Goal: Task Accomplishment & Management: Manage account settings

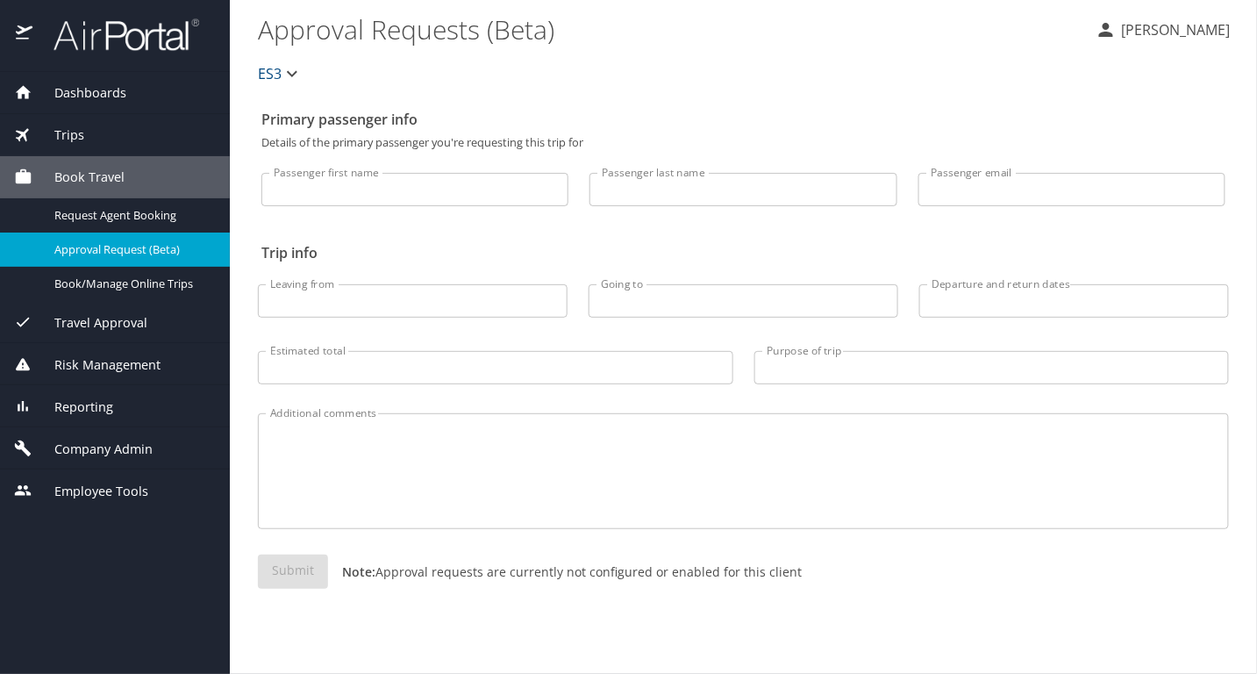
click at [122, 446] on span "Company Admin" at bounding box center [92, 449] width 120 height 19
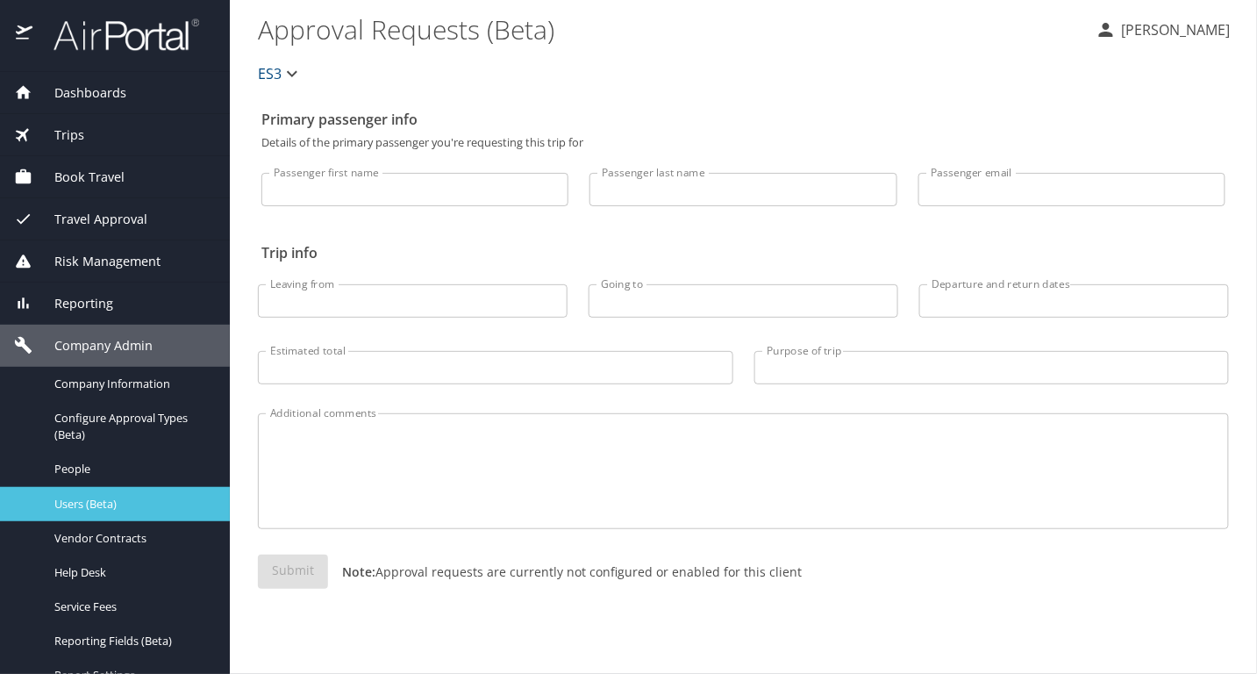
click at [138, 518] on link "Users (Beta)" at bounding box center [115, 504] width 230 height 34
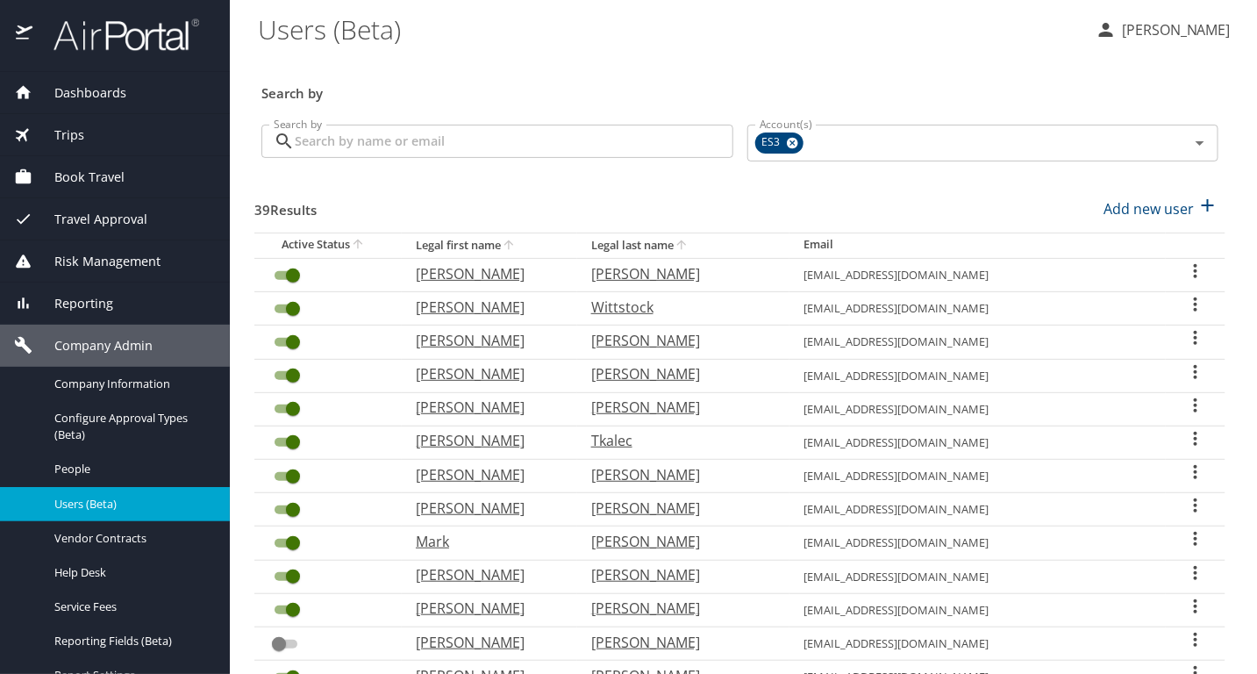
click at [1185, 328] on icon "User Search Table" at bounding box center [1195, 337] width 21 height 21
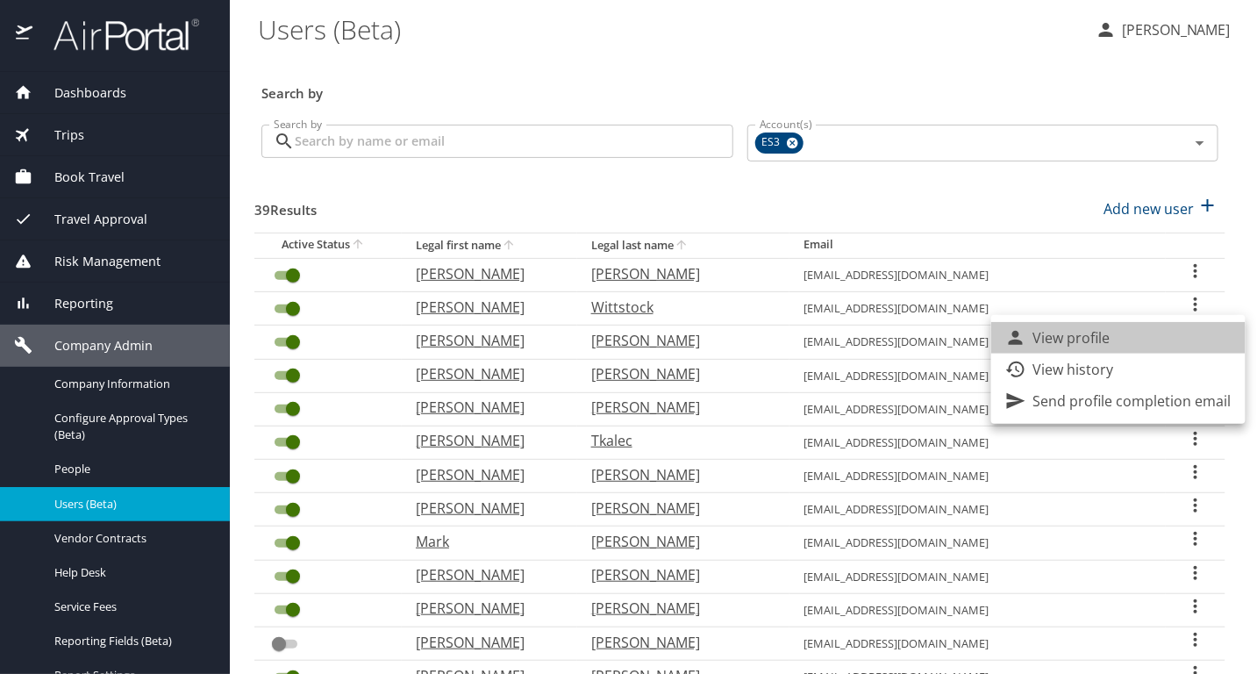
click at [1127, 345] on li "View profile" at bounding box center [1118, 338] width 254 height 32
select select "US"
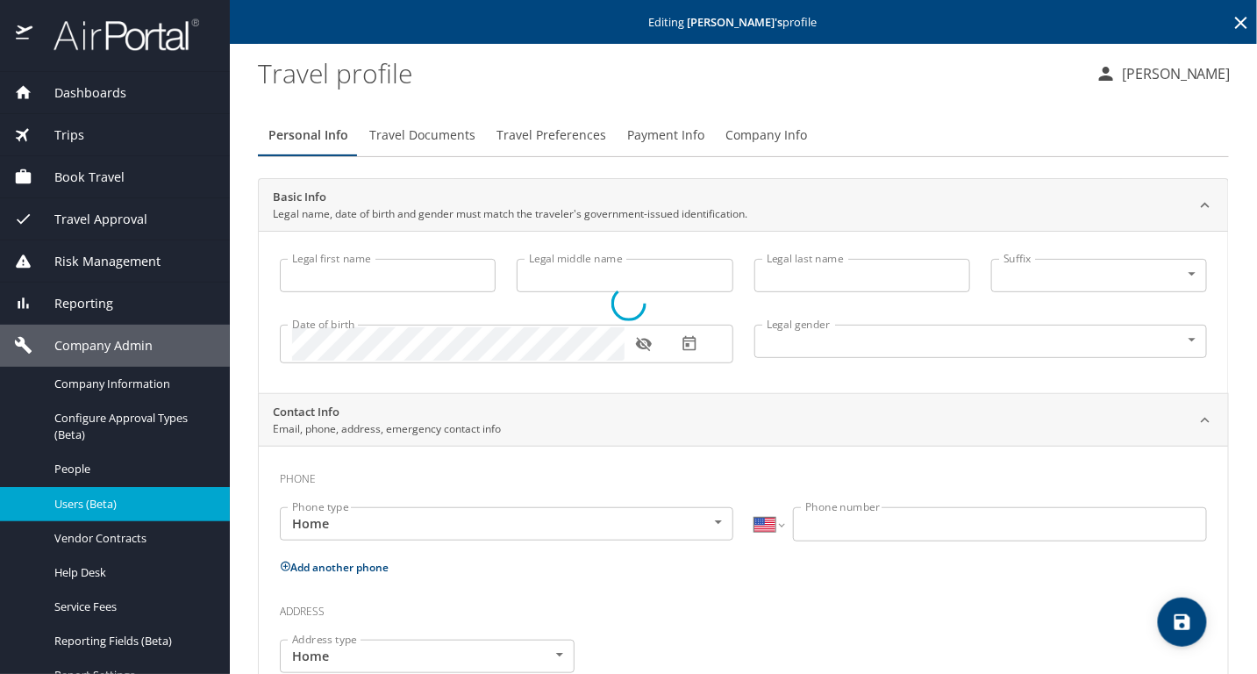
type input "[PERSON_NAME]"
type input "[DEMOGRAPHIC_DATA]"
type input "[PERSON_NAME]"
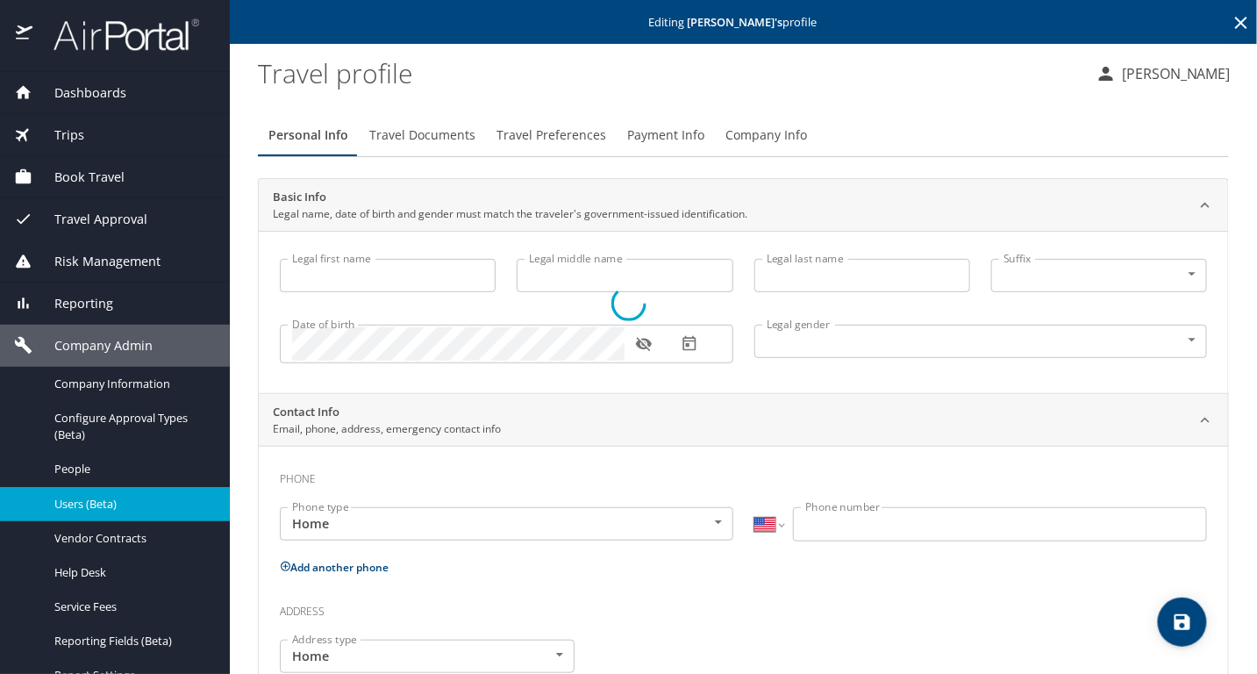
type input "[PERSON_NAME]"
type input "[PHONE_NUMBER]"
type input "[EMAIL_ADDRESS][DOMAIN_NAME]"
select select "US"
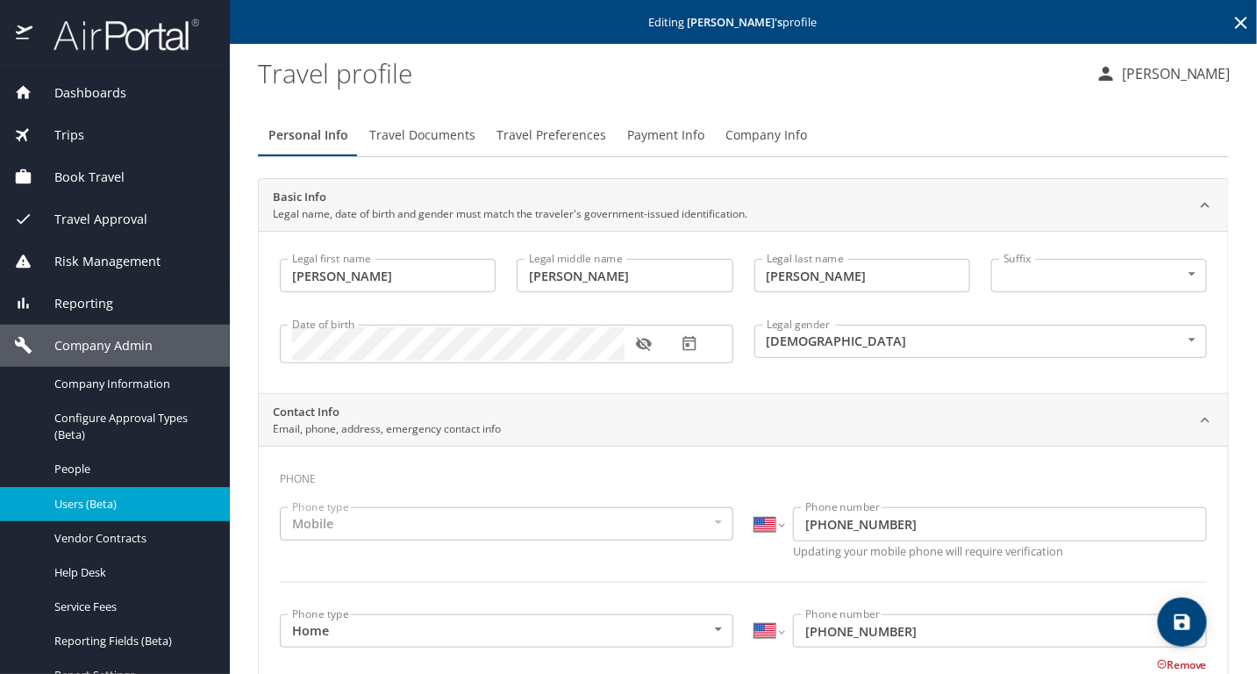
click at [647, 147] on button "Payment Info" at bounding box center [666, 135] width 98 height 42
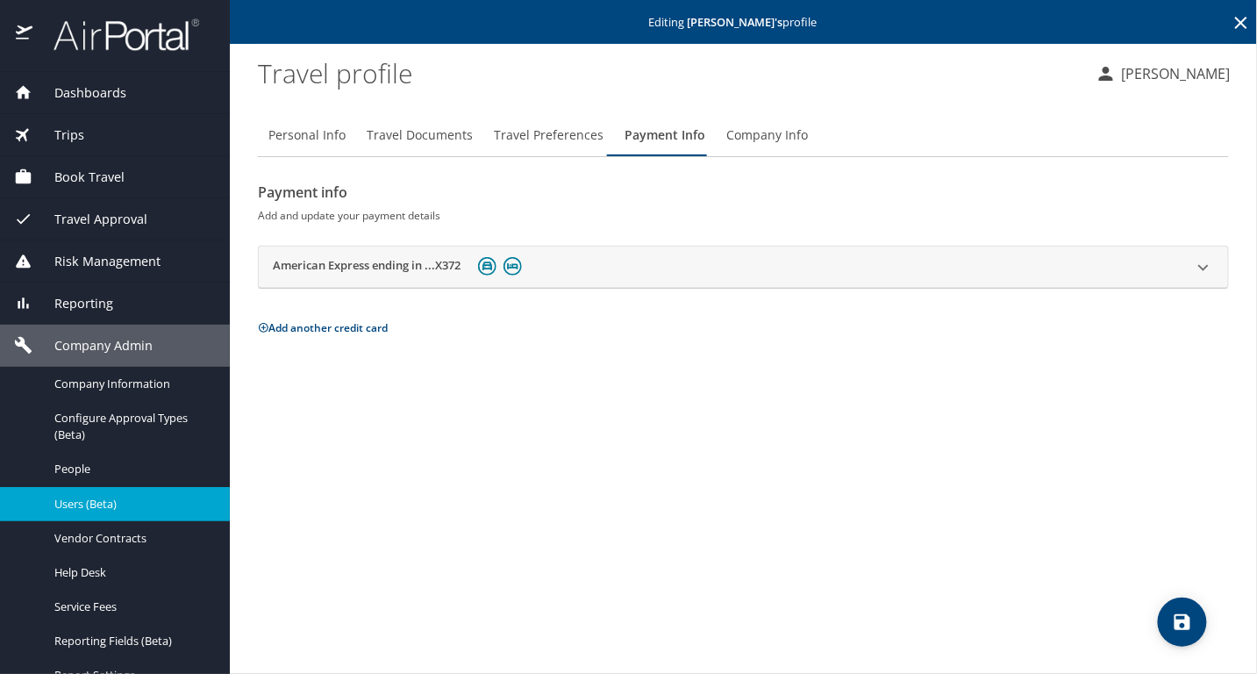
click at [335, 329] on button "Add another credit card" at bounding box center [323, 327] width 130 height 15
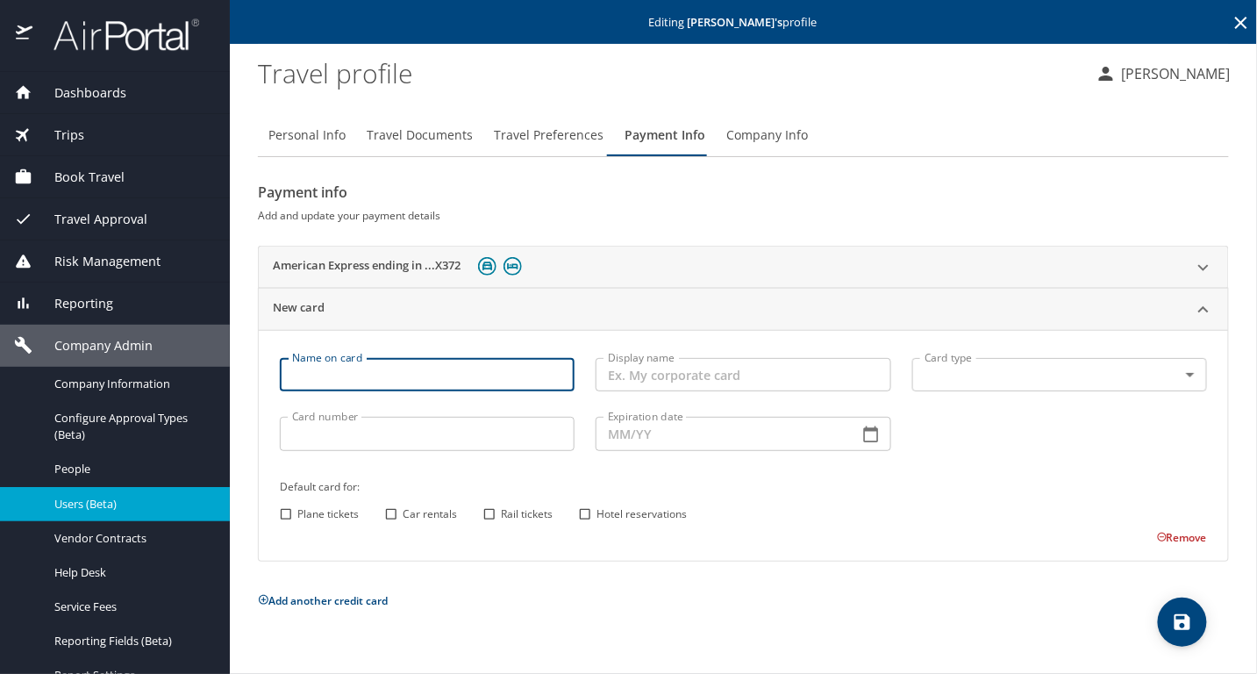
click at [477, 382] on input "Name on card" at bounding box center [427, 374] width 295 height 33
type input "[PERSON_NAME]"
click at [688, 371] on input "Display name" at bounding box center [743, 374] width 295 height 33
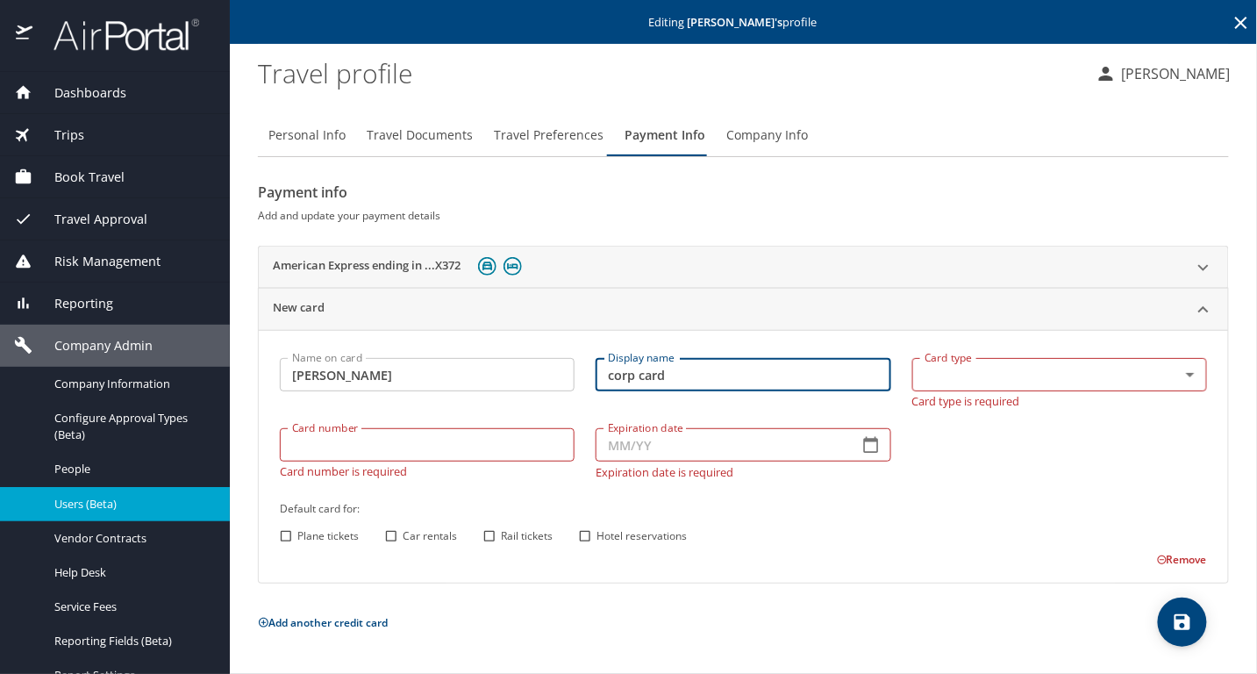
type input "corp card"
click at [1045, 362] on body "Dashboards AirPortal 360™ Manager My Travel Dashboard Trips Airtinerary® Lookup…" at bounding box center [628, 337] width 1257 height 674
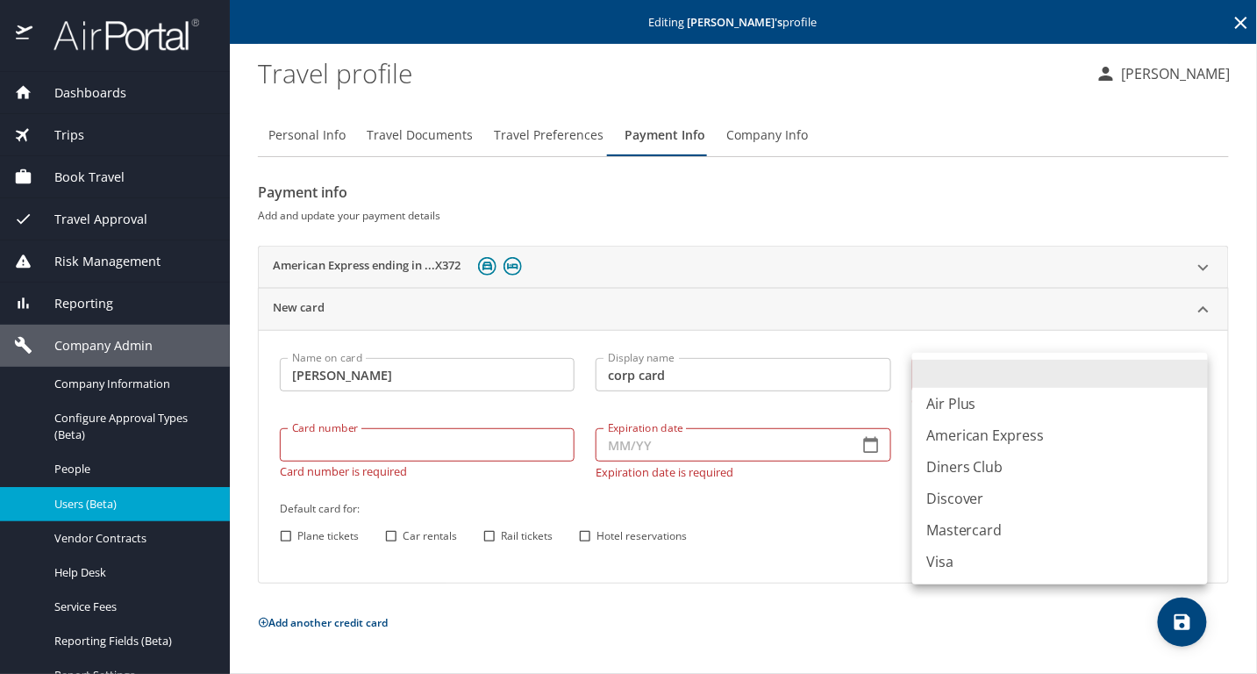
click at [818, 375] on div at bounding box center [628, 337] width 1257 height 674
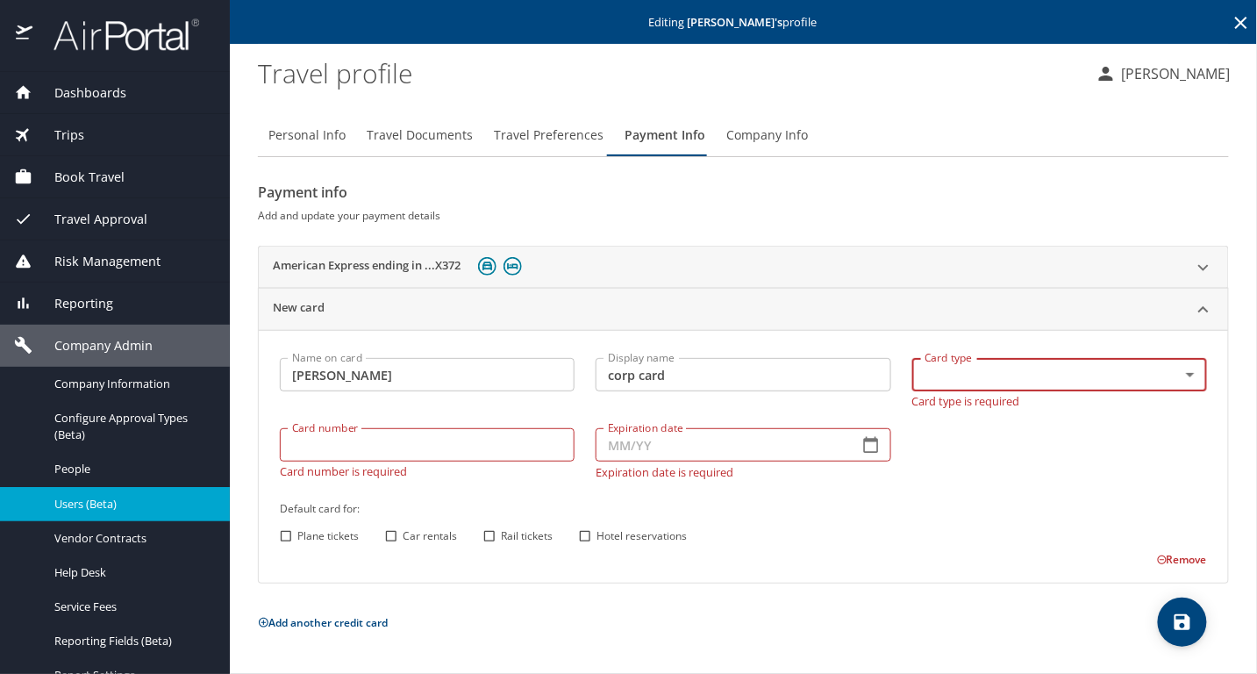
click at [382, 444] on input "Card number" at bounding box center [427, 444] width 295 height 33
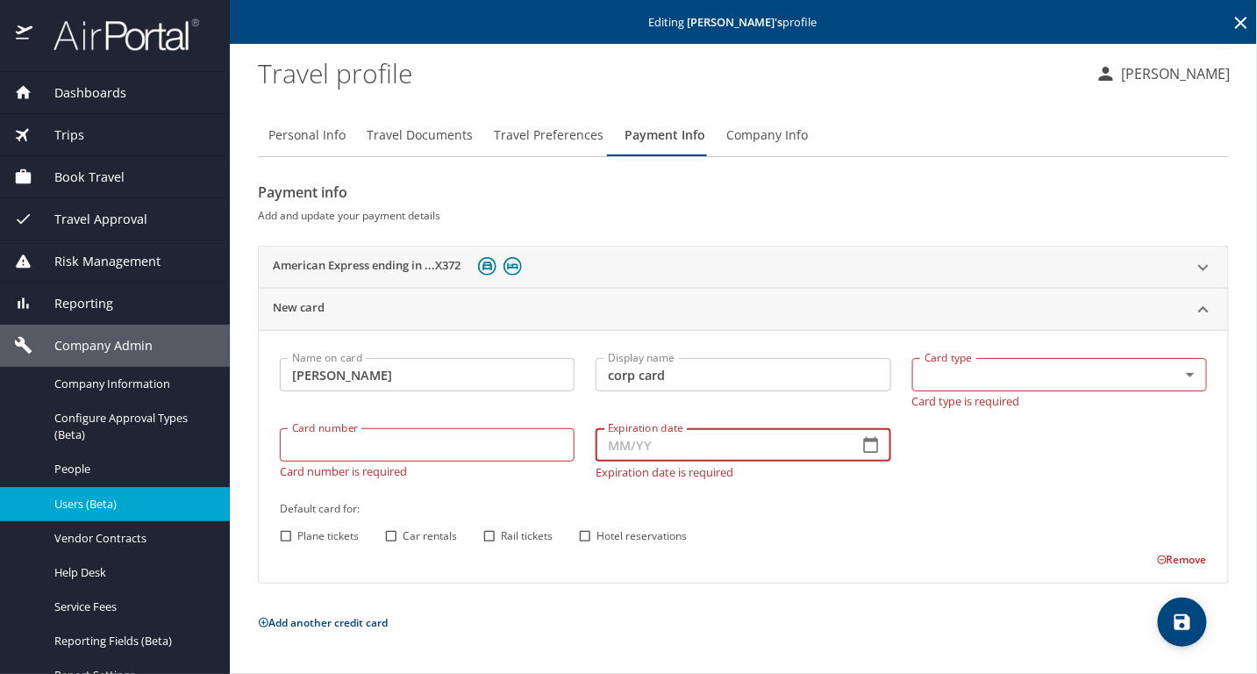
click at [697, 442] on input "Expiration date" at bounding box center [720, 444] width 248 height 33
click at [762, 371] on input "corp card" at bounding box center [743, 374] width 295 height 33
click at [1017, 456] on div "Name on card [PERSON_NAME] Name on card Display name corp card Display name Car…" at bounding box center [743, 457] width 948 height 221
click at [684, 380] on input "corp card" at bounding box center [743, 374] width 295 height 33
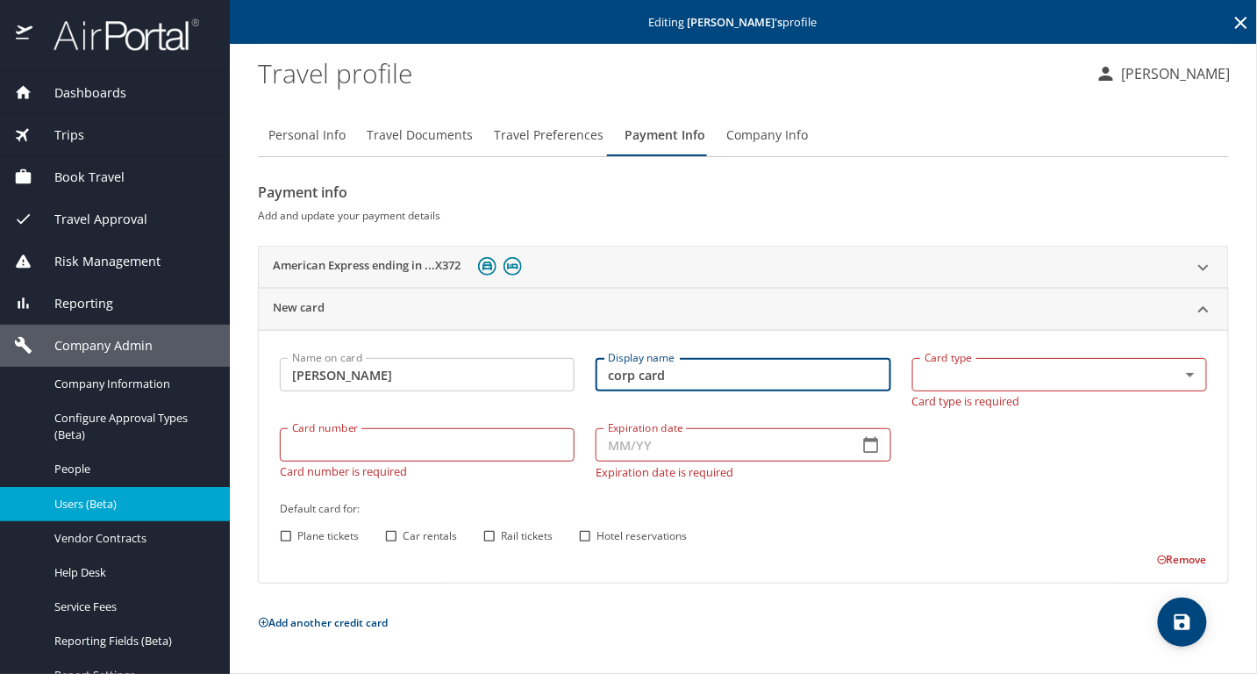
click at [954, 490] on div "Default card for: Plane tickets Car rentals Rail tickets Hotel reservations" at bounding box center [743, 523] width 948 height 69
click at [392, 537] on input "Car rentals" at bounding box center [391, 536] width 23 height 23
checkbox input "true"
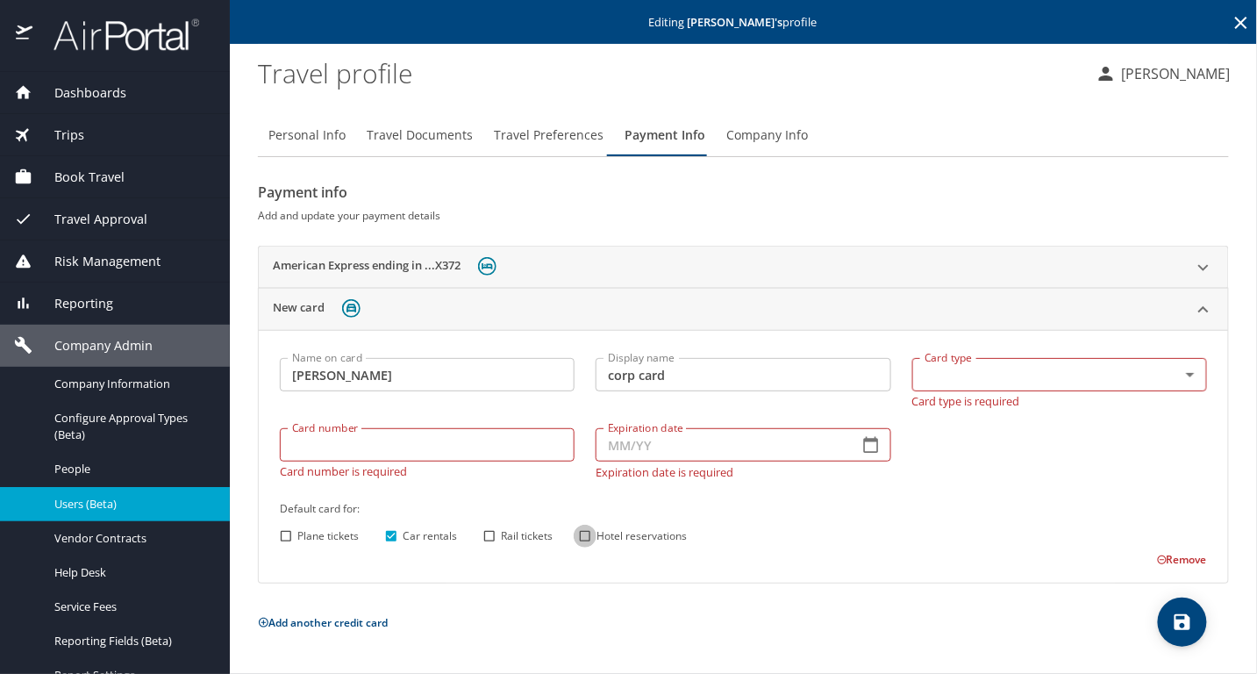
click at [587, 535] on input "Hotel reservations" at bounding box center [585, 536] width 23 height 23
checkbox input "true"
click at [399, 452] on input "Card number" at bounding box center [427, 444] width 295 height 33
click at [687, 458] on input "Expiration date" at bounding box center [720, 444] width 248 height 33
click at [742, 346] on div "Name on card [PERSON_NAME] Name on card Display name corp card Display name Car…" at bounding box center [743, 456] width 969 height 253
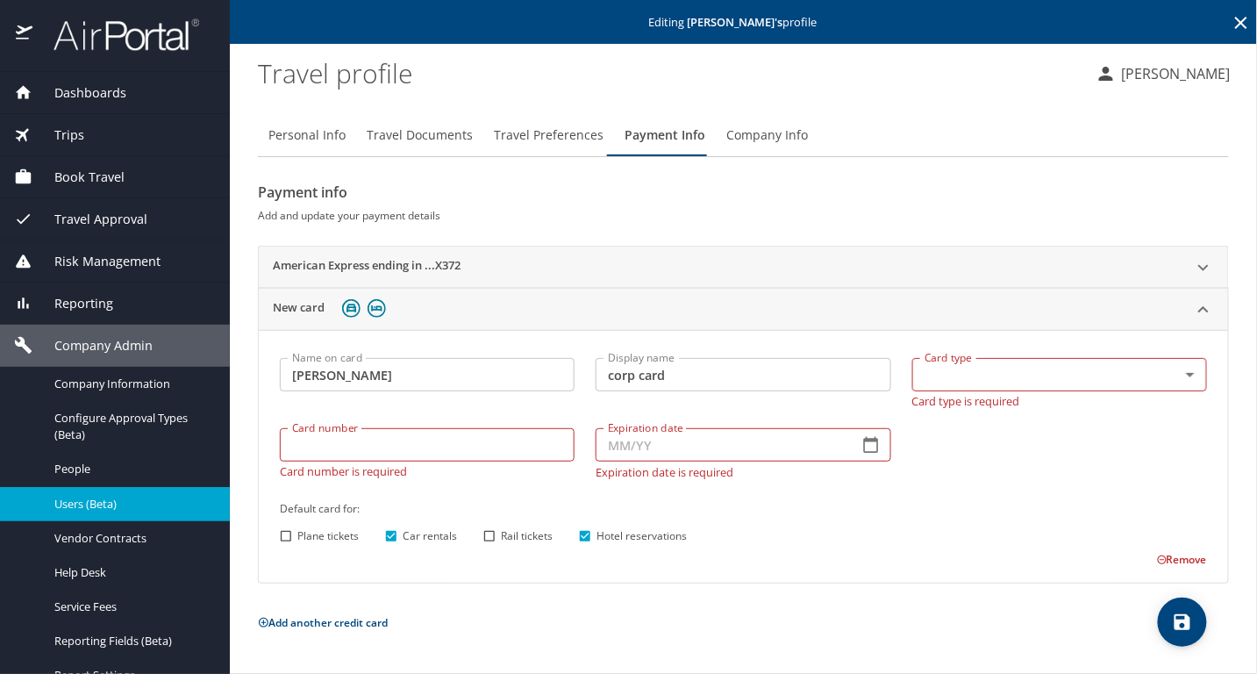
click at [752, 367] on input "corp card" at bounding box center [743, 374] width 295 height 33
click at [935, 359] on body "Dashboards AirPortal 360™ Manager My Travel Dashboard Trips Airtinerary® Lookup…" at bounding box center [628, 337] width 1257 height 674
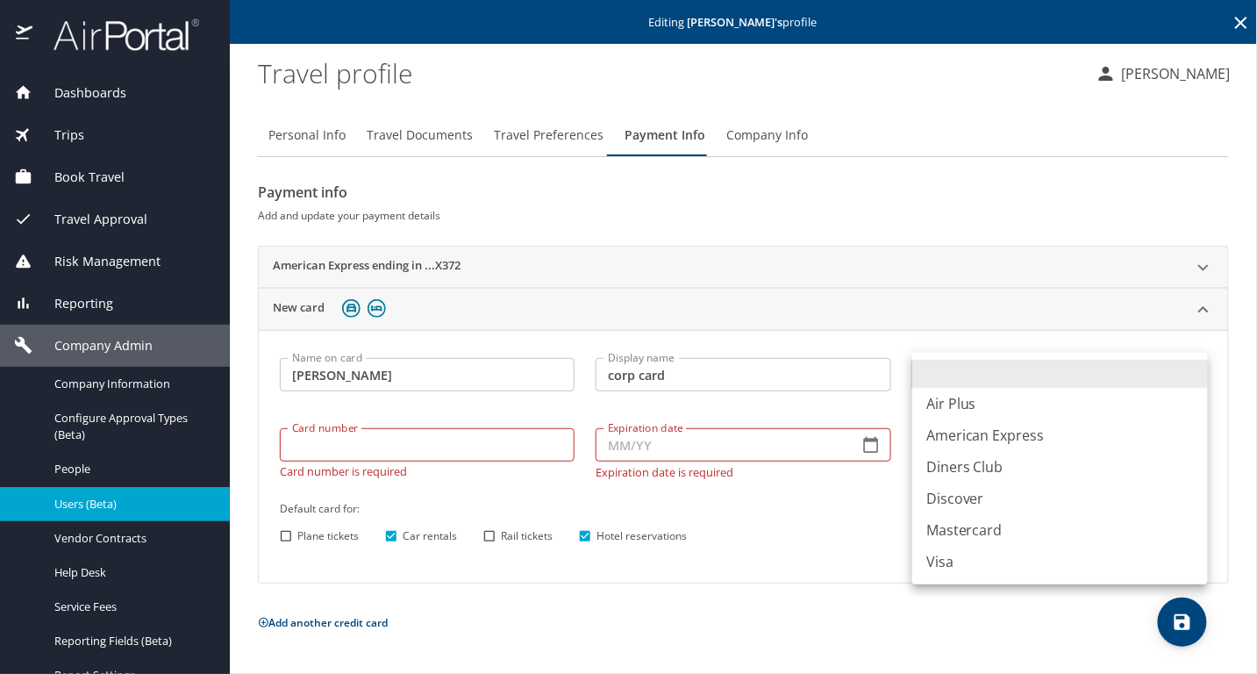
click at [859, 534] on div at bounding box center [628, 337] width 1257 height 674
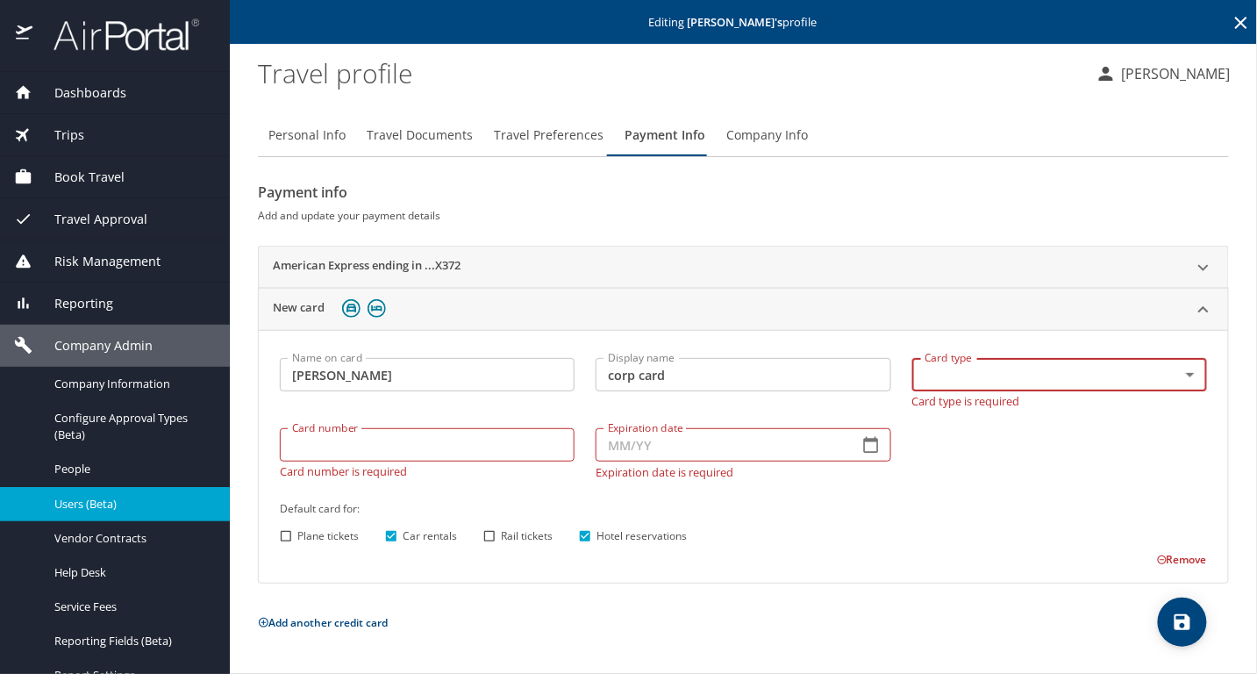
click at [972, 369] on body "Dashboards AirPortal 360™ Manager My Travel Dashboard Trips Airtinerary® Lookup…" at bounding box center [628, 337] width 1257 height 674
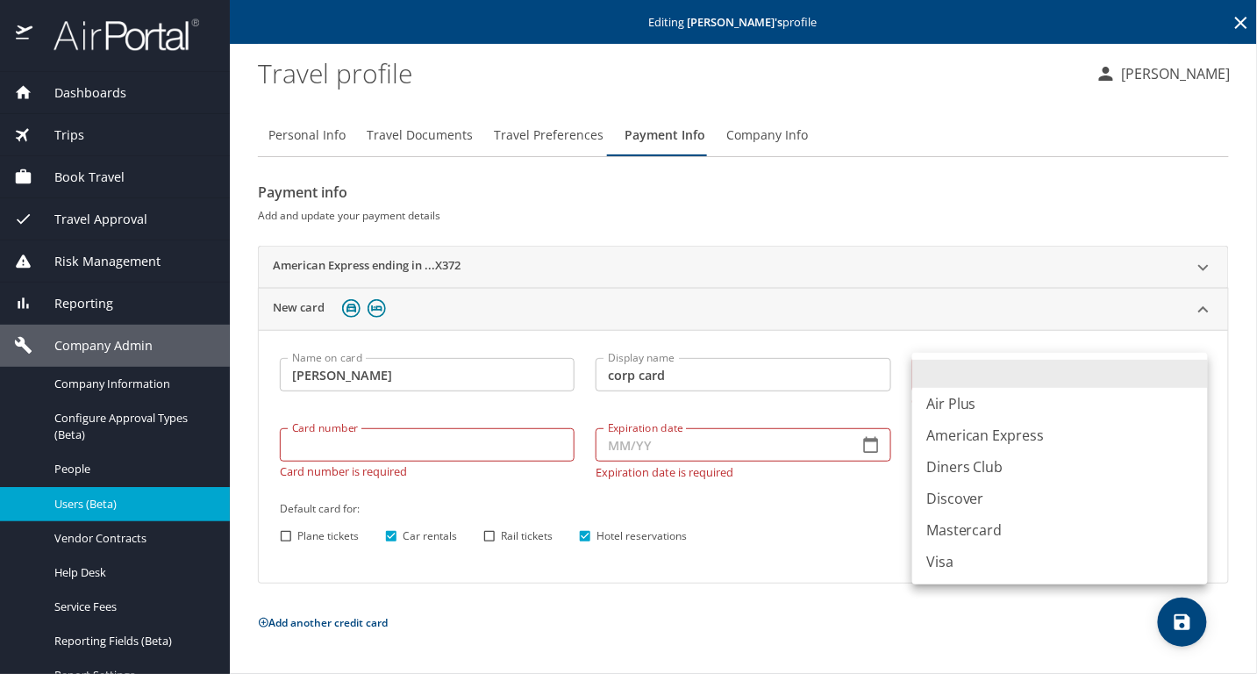
click at [515, 446] on div at bounding box center [628, 337] width 1257 height 674
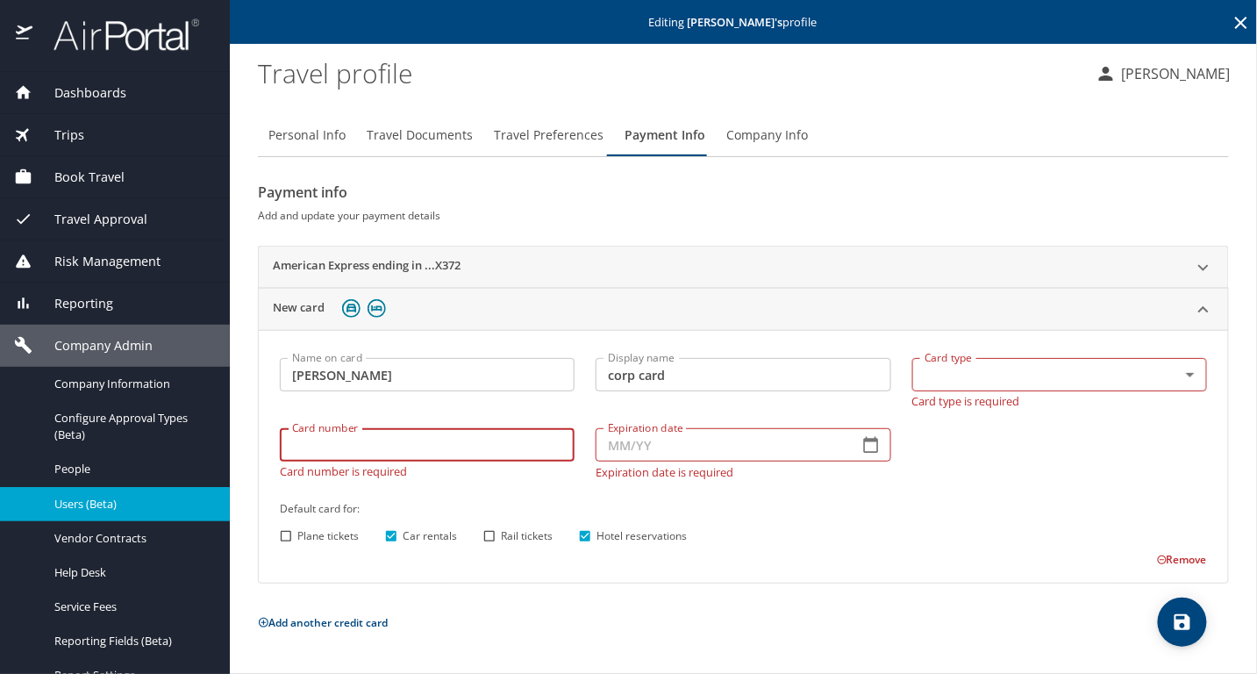
click at [444, 447] on input "Card number" at bounding box center [427, 444] width 295 height 33
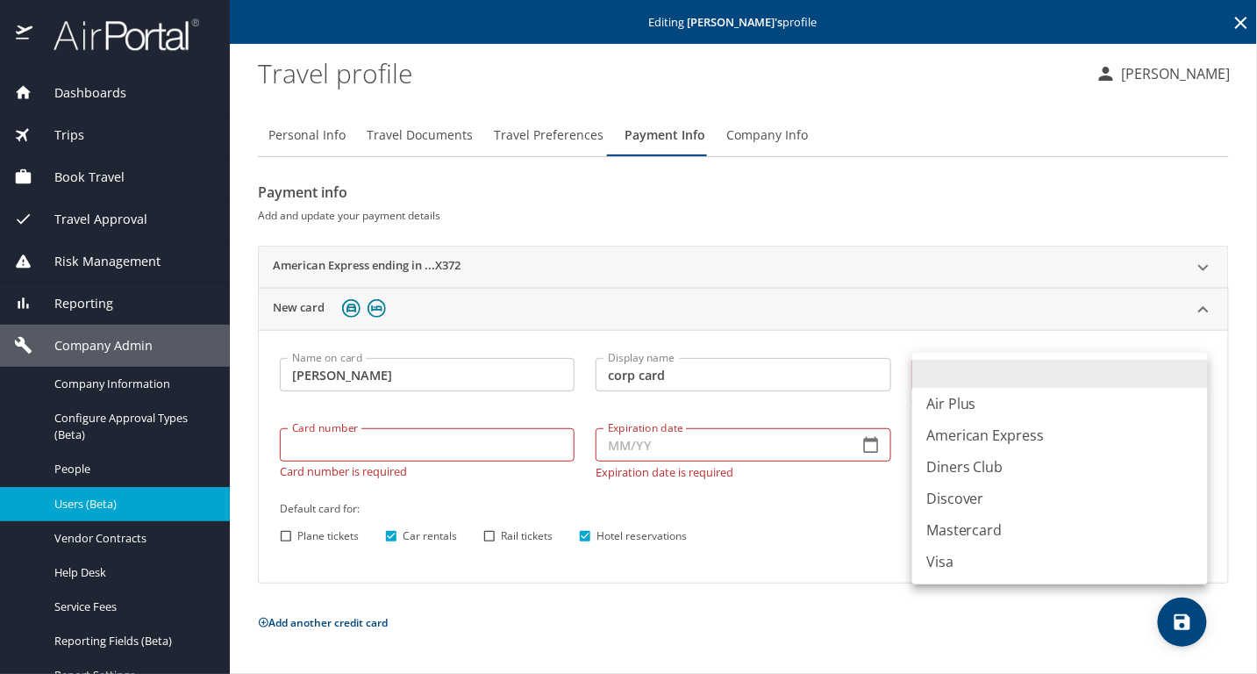
click at [988, 380] on body "Dashboards AirPortal 360™ Manager My Travel Dashboard Trips Airtinerary® Lookup…" at bounding box center [628, 337] width 1257 height 674
click at [1007, 531] on li "Mastercard" at bounding box center [1060, 530] width 296 height 32
type input "CA"
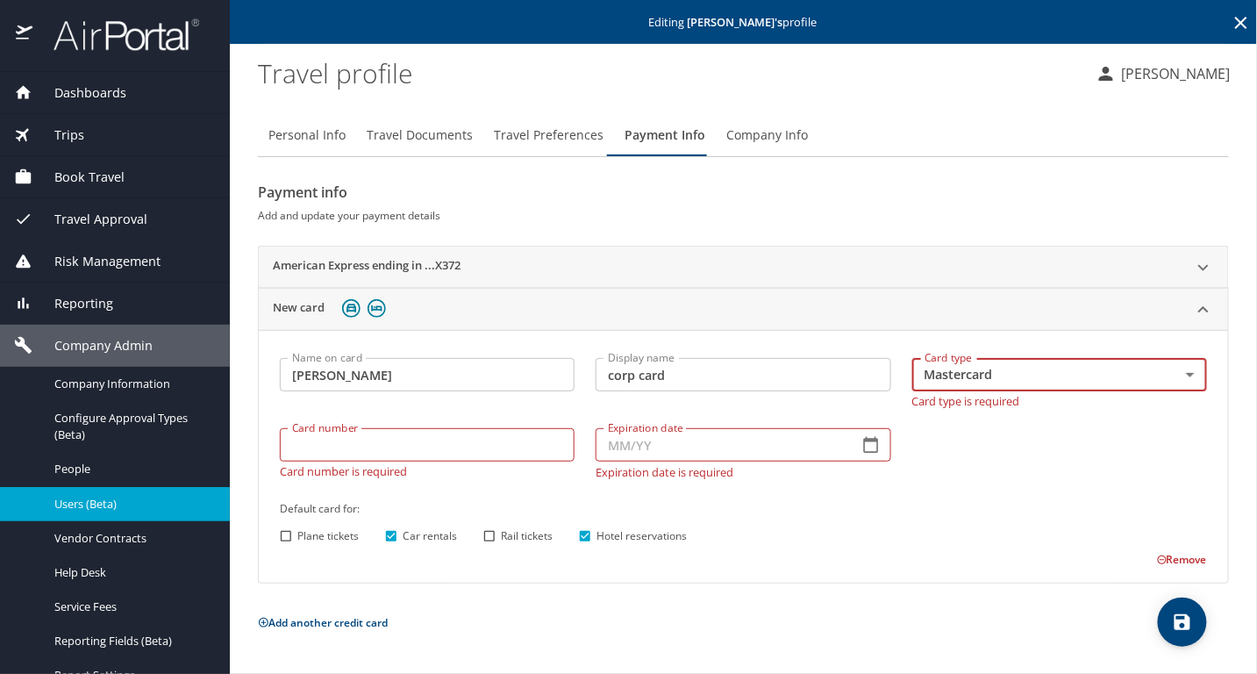
click at [517, 447] on input "Card number" at bounding box center [427, 444] width 295 height 33
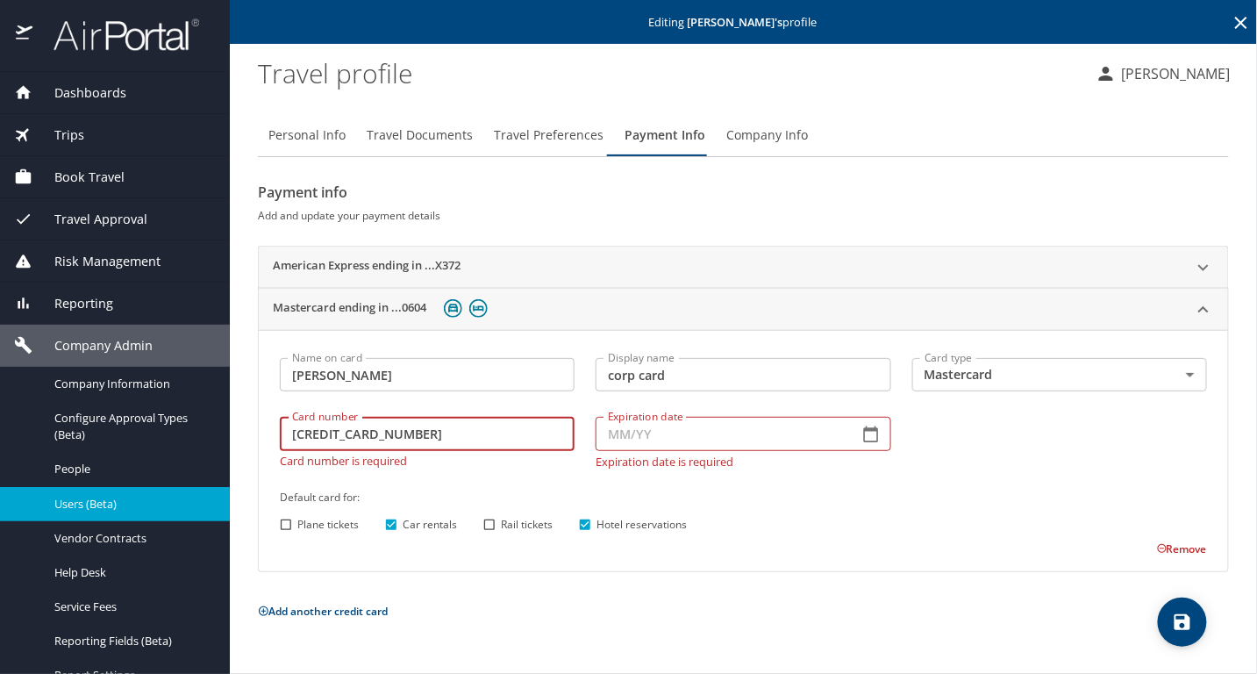
type input "[CREDIT_CARD_NUMBER]"
click at [690, 435] on input "Expiration date" at bounding box center [720, 433] width 248 height 33
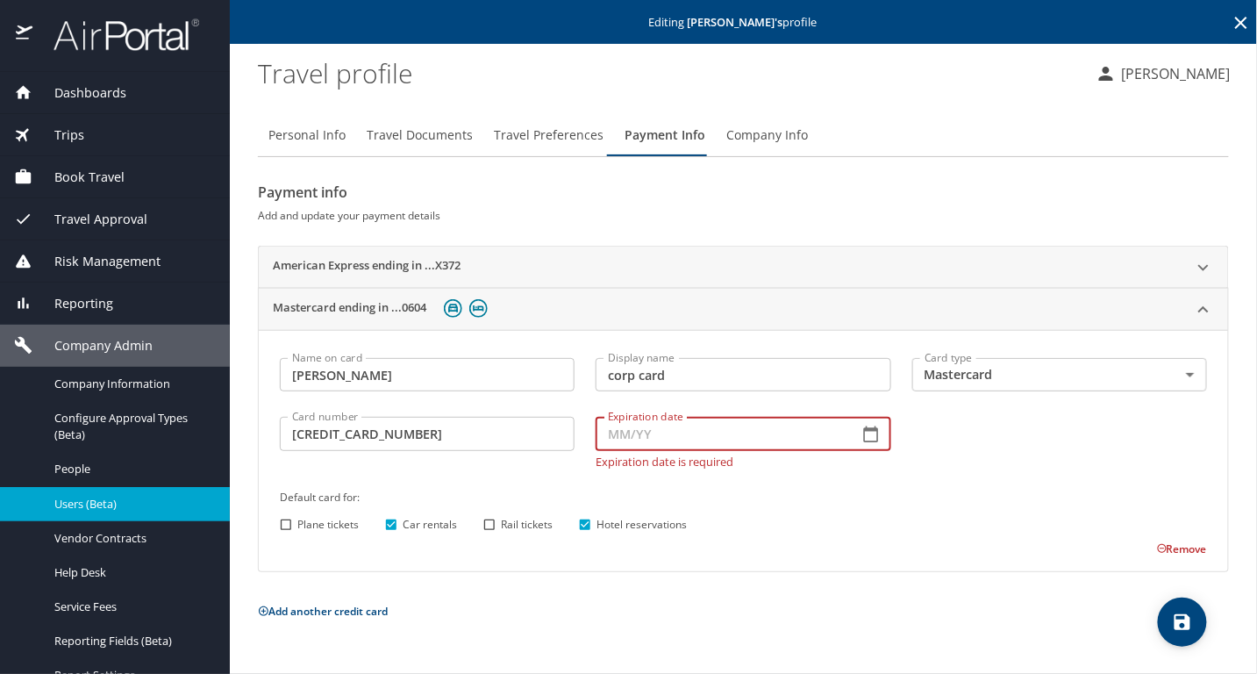
click at [421, 430] on input "[CREDIT_CARD_NUMBER]" at bounding box center [427, 433] width 295 height 33
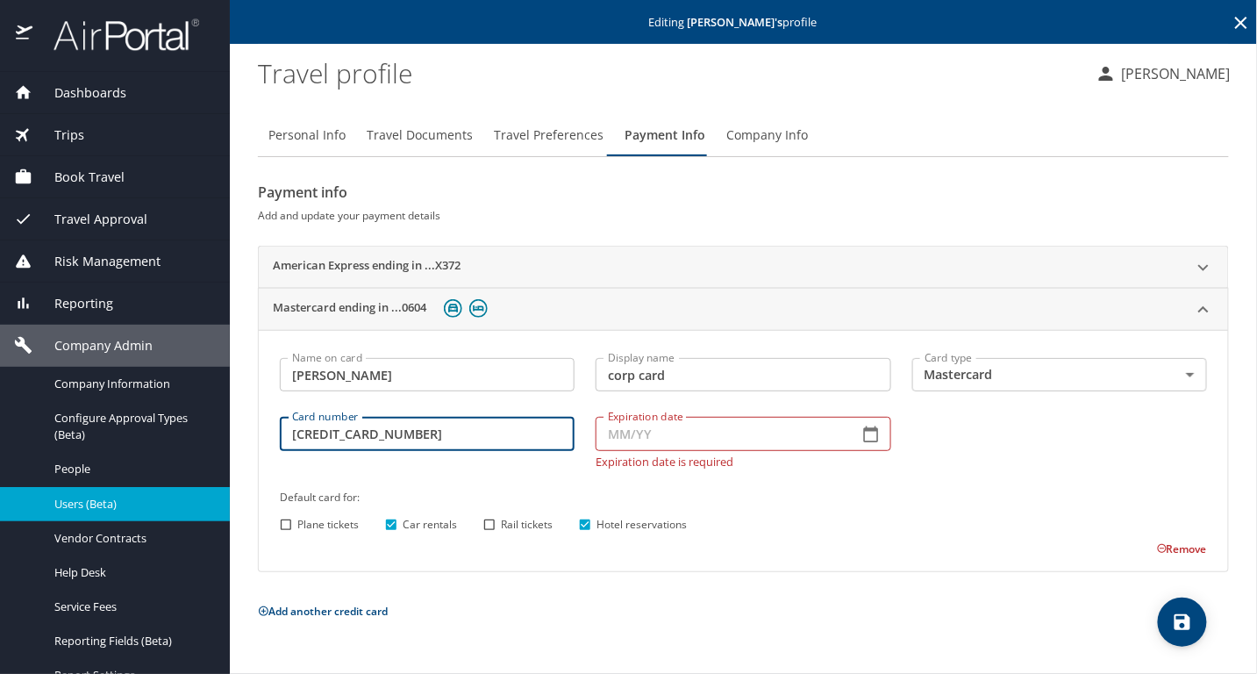
click at [678, 432] on input "Expiration date" at bounding box center [720, 433] width 248 height 33
drag, startPoint x: 285, startPoint y: 431, endPoint x: 449, endPoint y: 442, distance: 164.4
click at [449, 442] on input "[CREDIT_CARD_NUMBER]" at bounding box center [427, 433] width 295 height 33
click at [453, 440] on input "[CREDIT_CARD_NUMBER]" at bounding box center [427, 433] width 295 height 33
click at [641, 427] on input "Expiration date" at bounding box center [720, 433] width 248 height 33
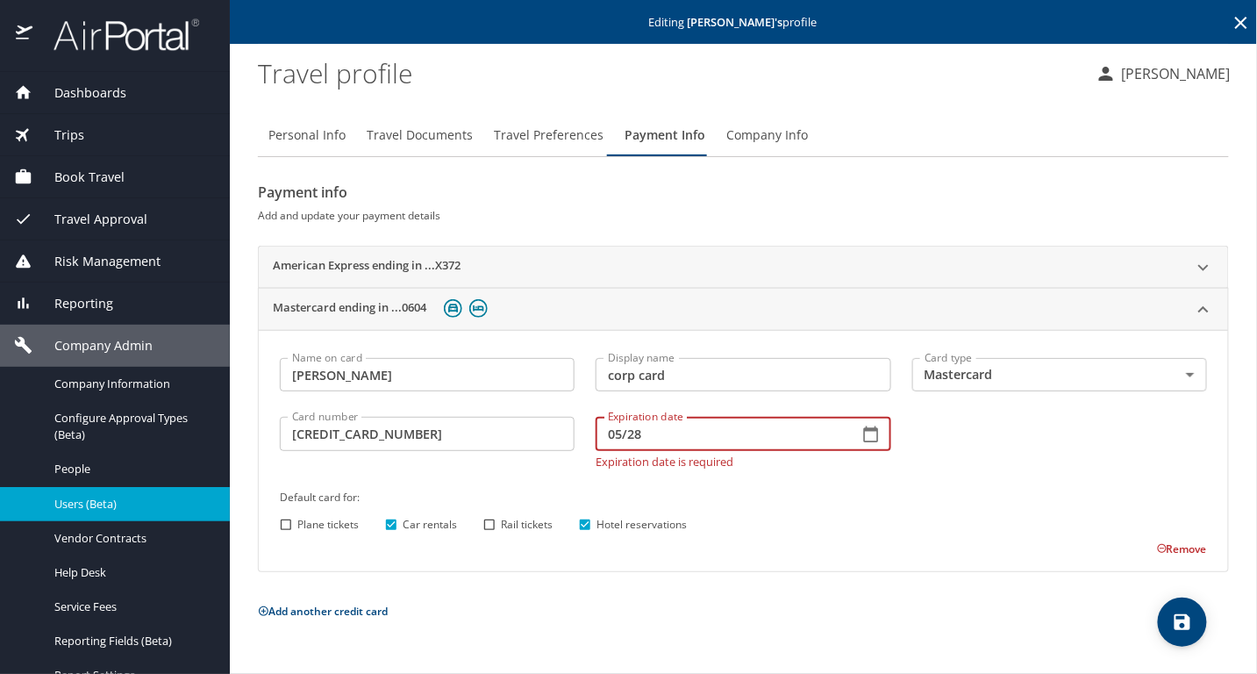
type input "05/28"
click at [947, 481] on div "Default card for: Plane tickets Car rentals Rail tickets Hotel reservations" at bounding box center [743, 511] width 948 height 69
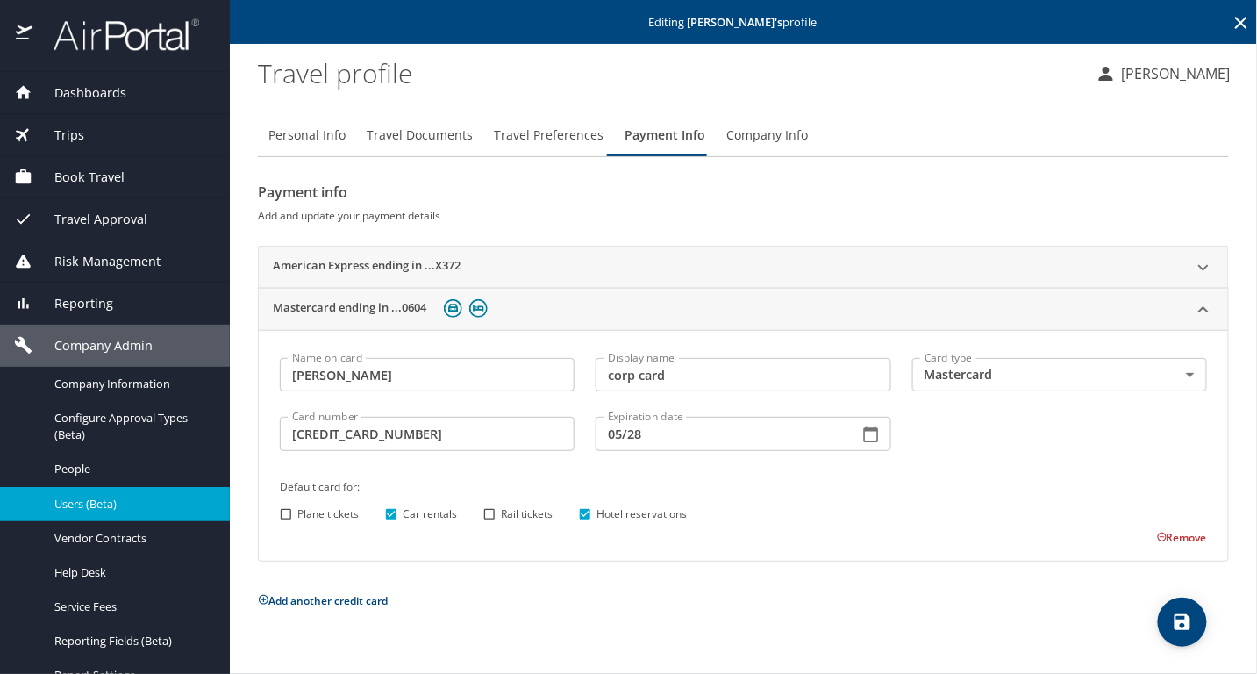
click at [1193, 617] on span "save" at bounding box center [1182, 621] width 49 height 21
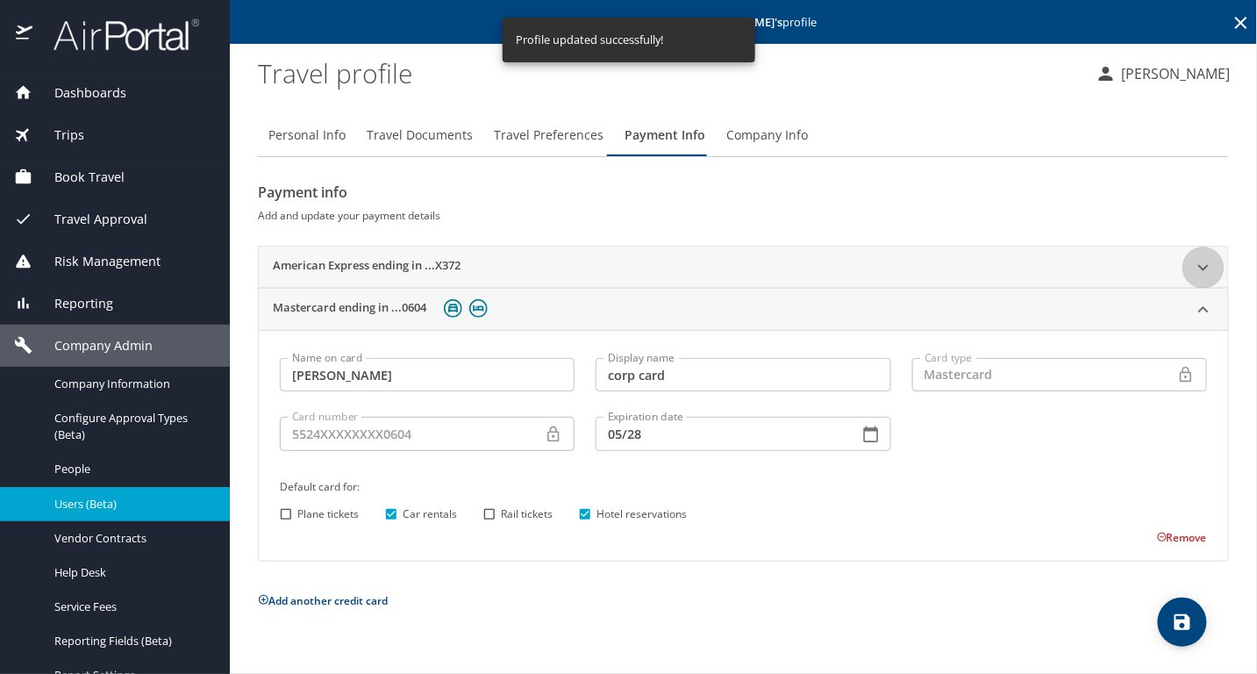
click at [1215, 262] on div at bounding box center [1204, 268] width 42 height 42
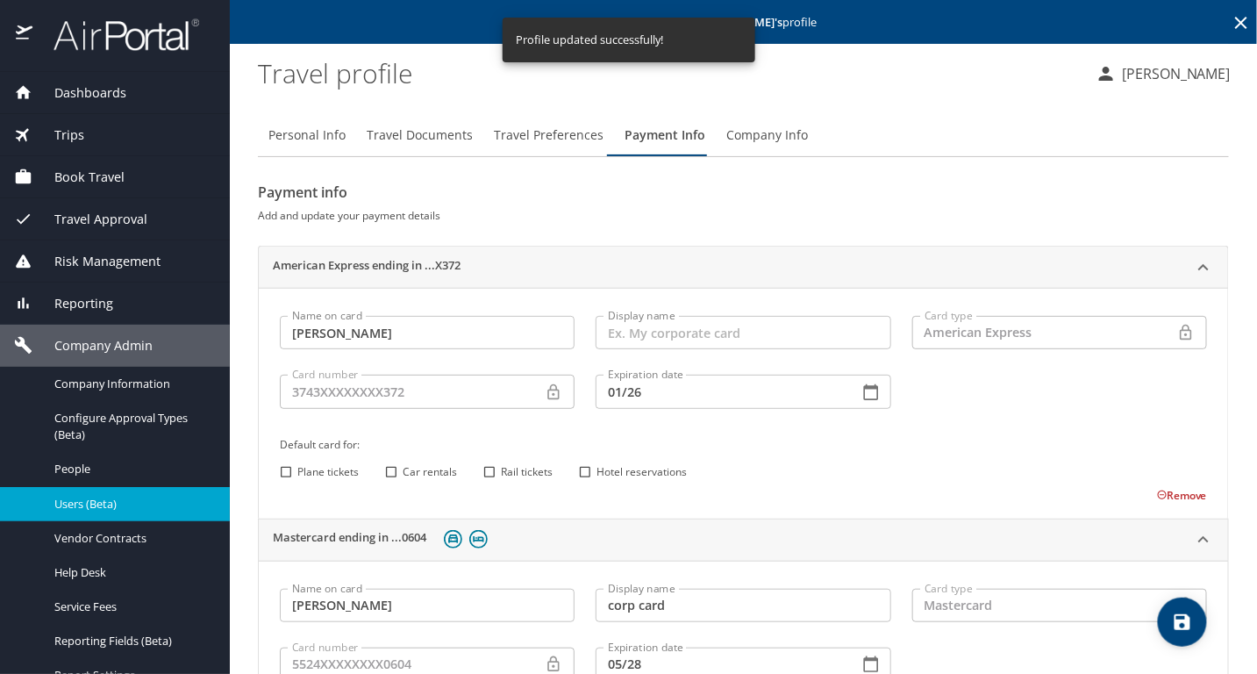
click at [1182, 497] on button "Remove" at bounding box center [1182, 495] width 50 height 15
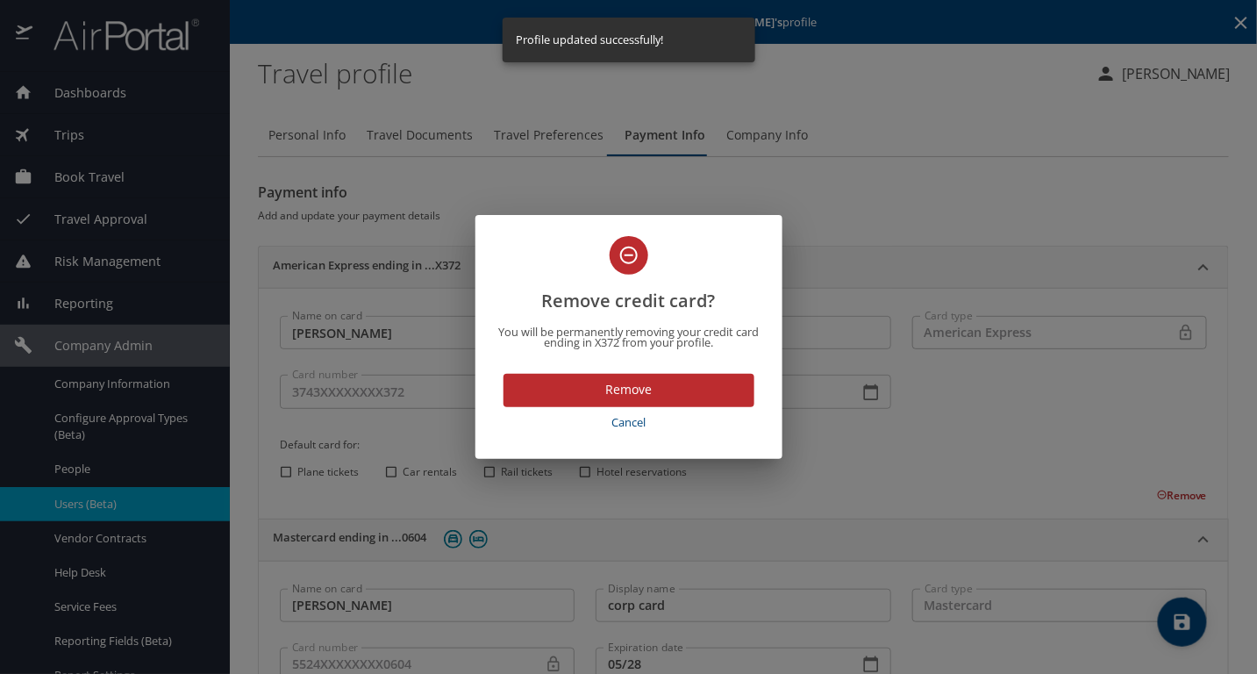
click at [683, 394] on span "Remove" at bounding box center [629, 390] width 223 height 22
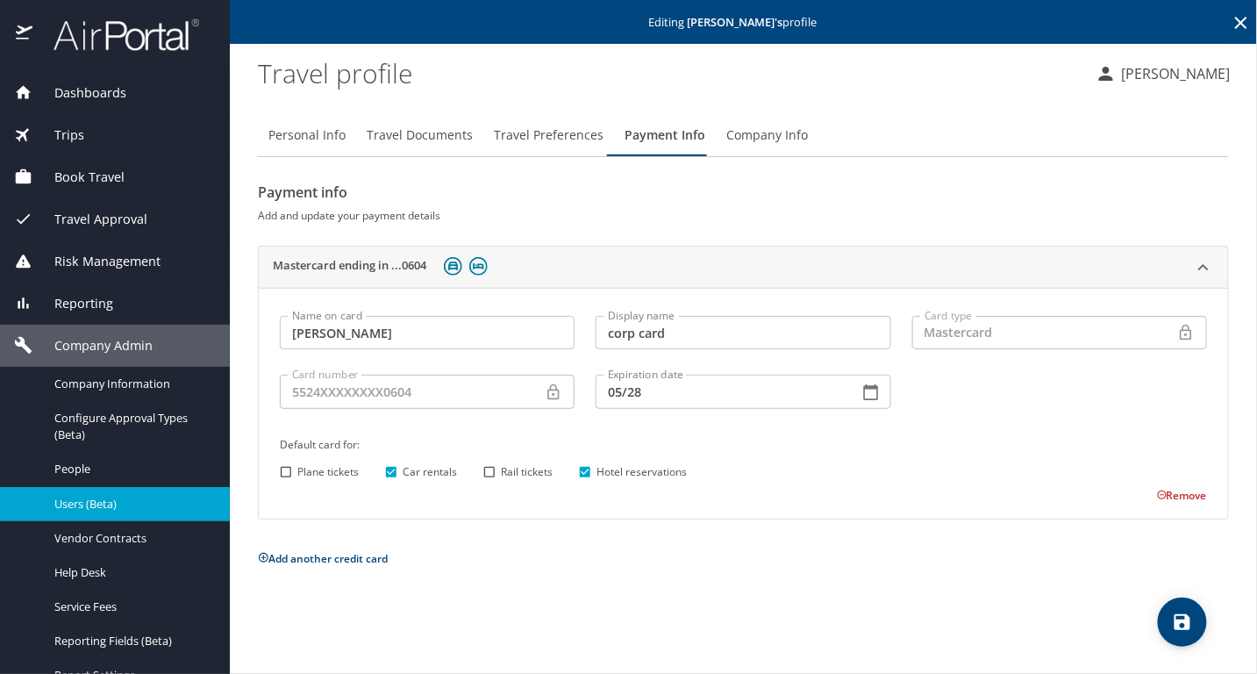
click at [1176, 630] on icon "save" at bounding box center [1183, 622] width 16 height 16
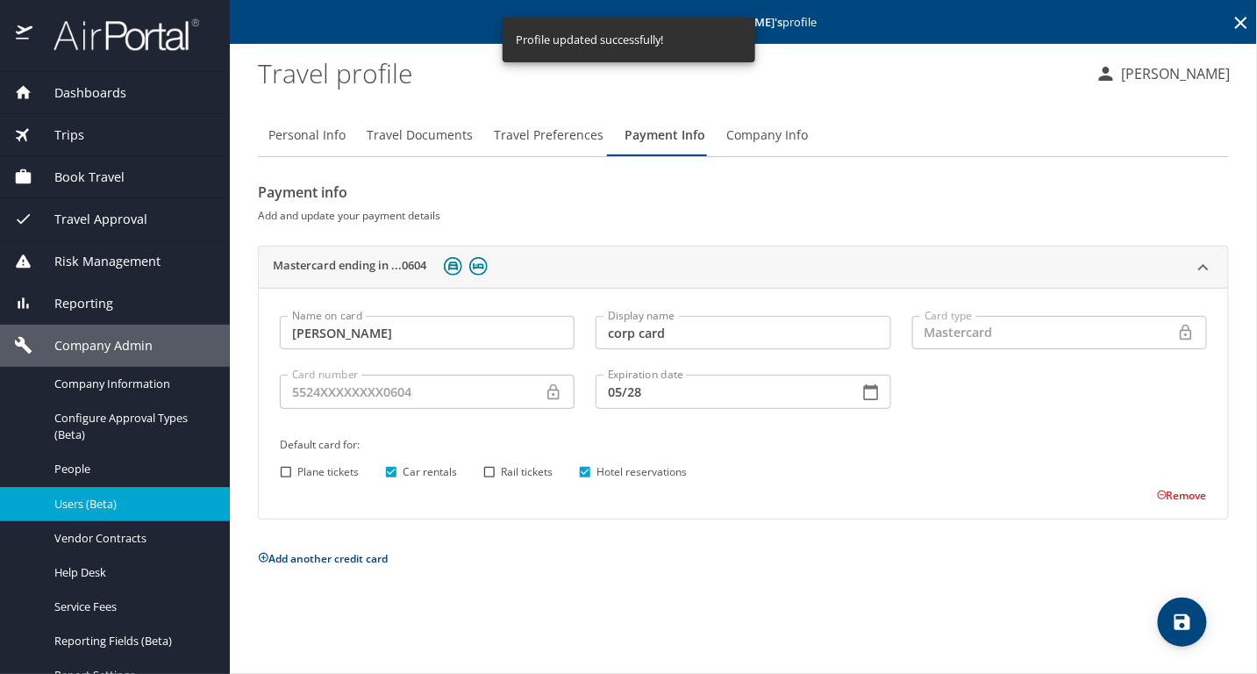
click at [323, 136] on span "Personal Info" at bounding box center [306, 136] width 77 height 22
select select "US"
